Goal: Find specific page/section: Find specific page/section

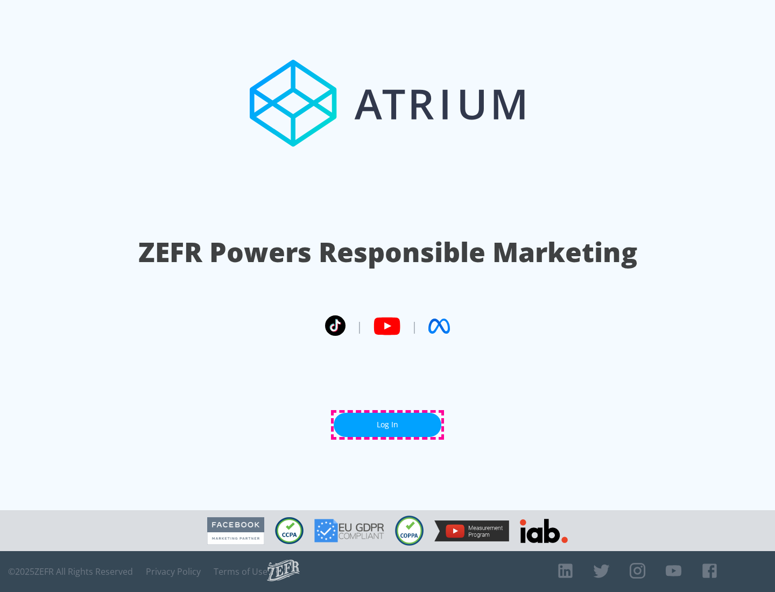
click at [387, 425] on link "Log In" at bounding box center [388, 425] width 108 height 24
